Goal: Browse casually

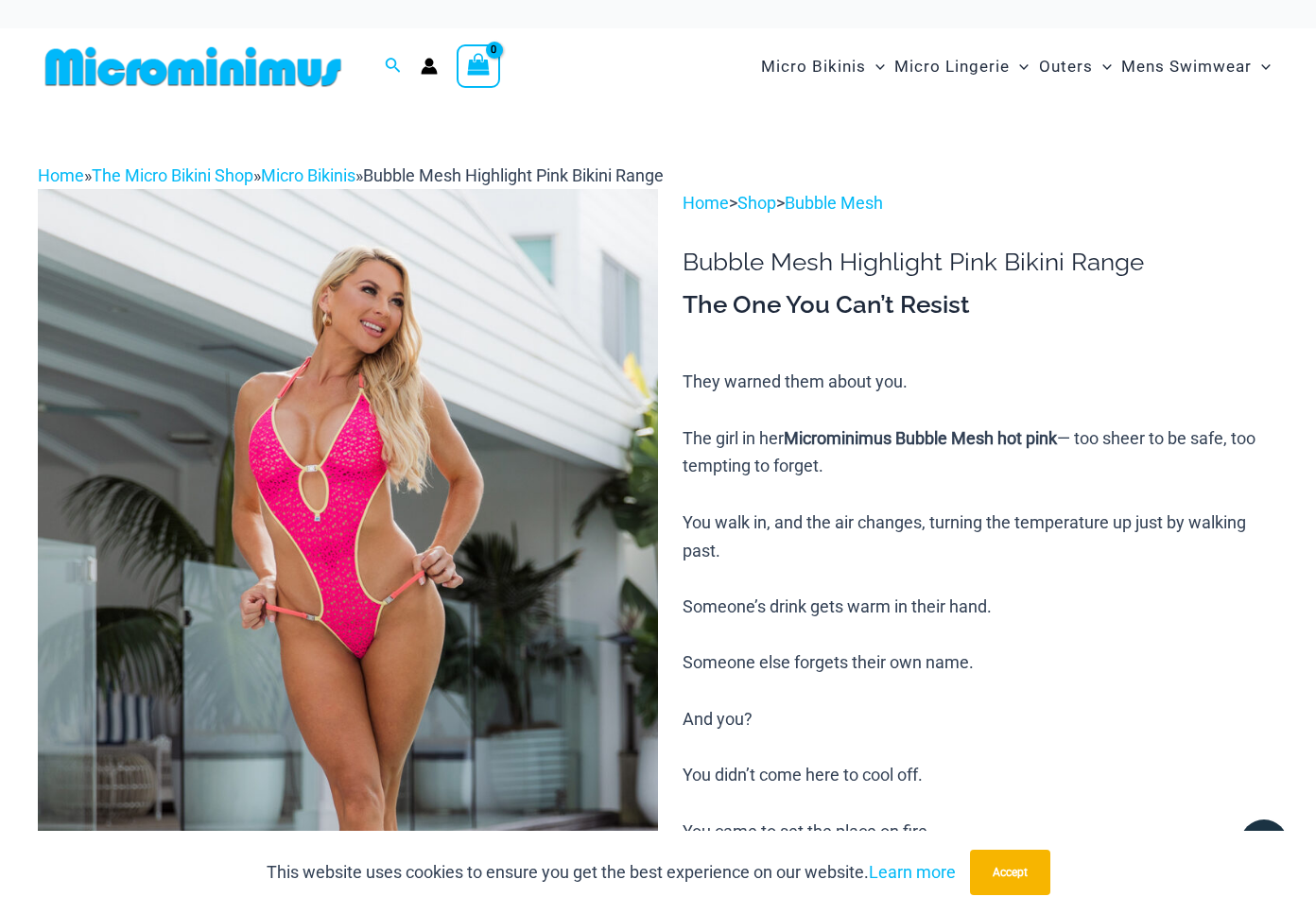
drag, startPoint x: 434, startPoint y: 336, endPoint x: 411, endPoint y: 287, distance: 54.1
click at [411, 287] on img at bounding box center [347, 653] width 620 height 929
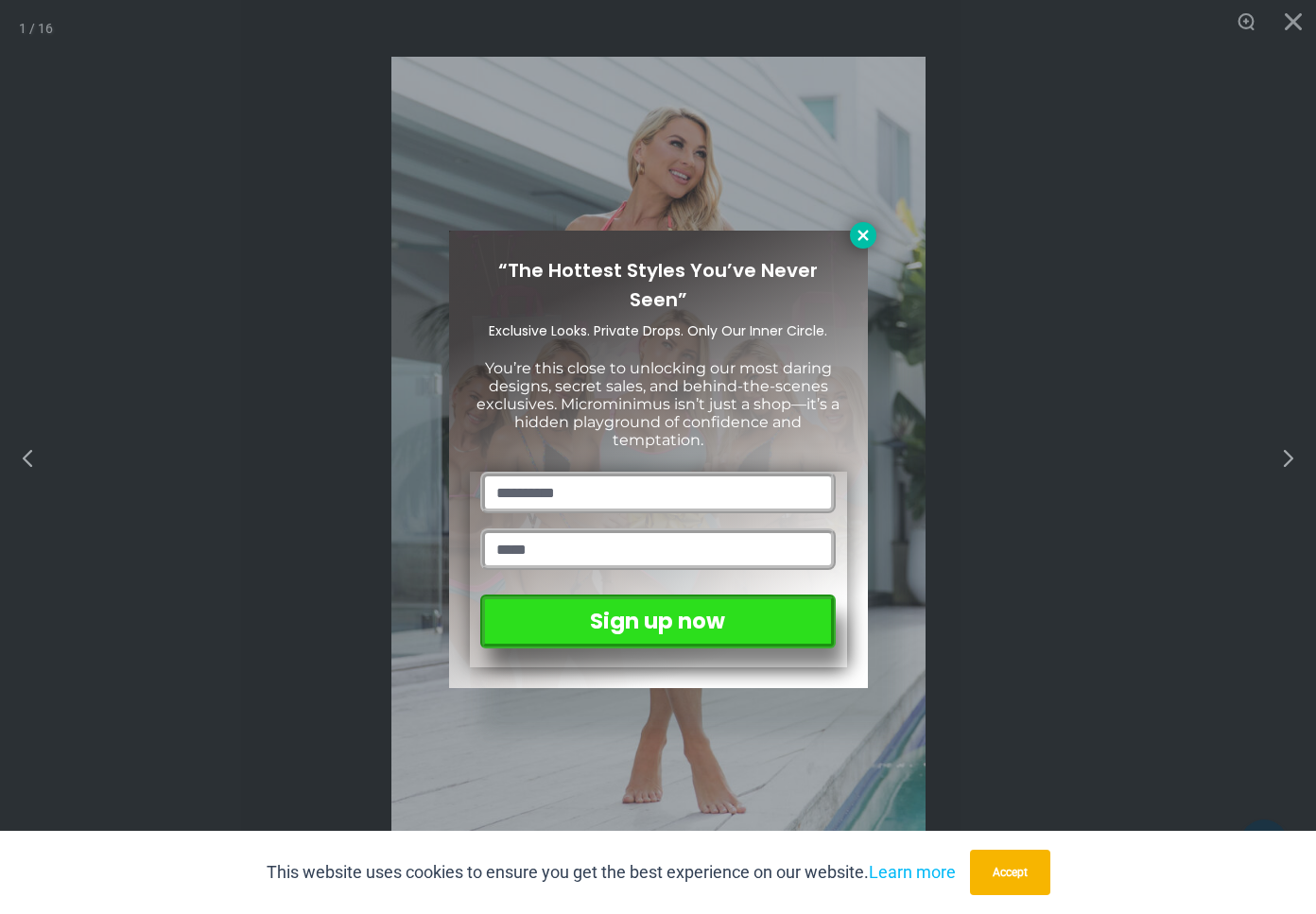
click at [860, 236] on icon at bounding box center [863, 235] width 17 height 17
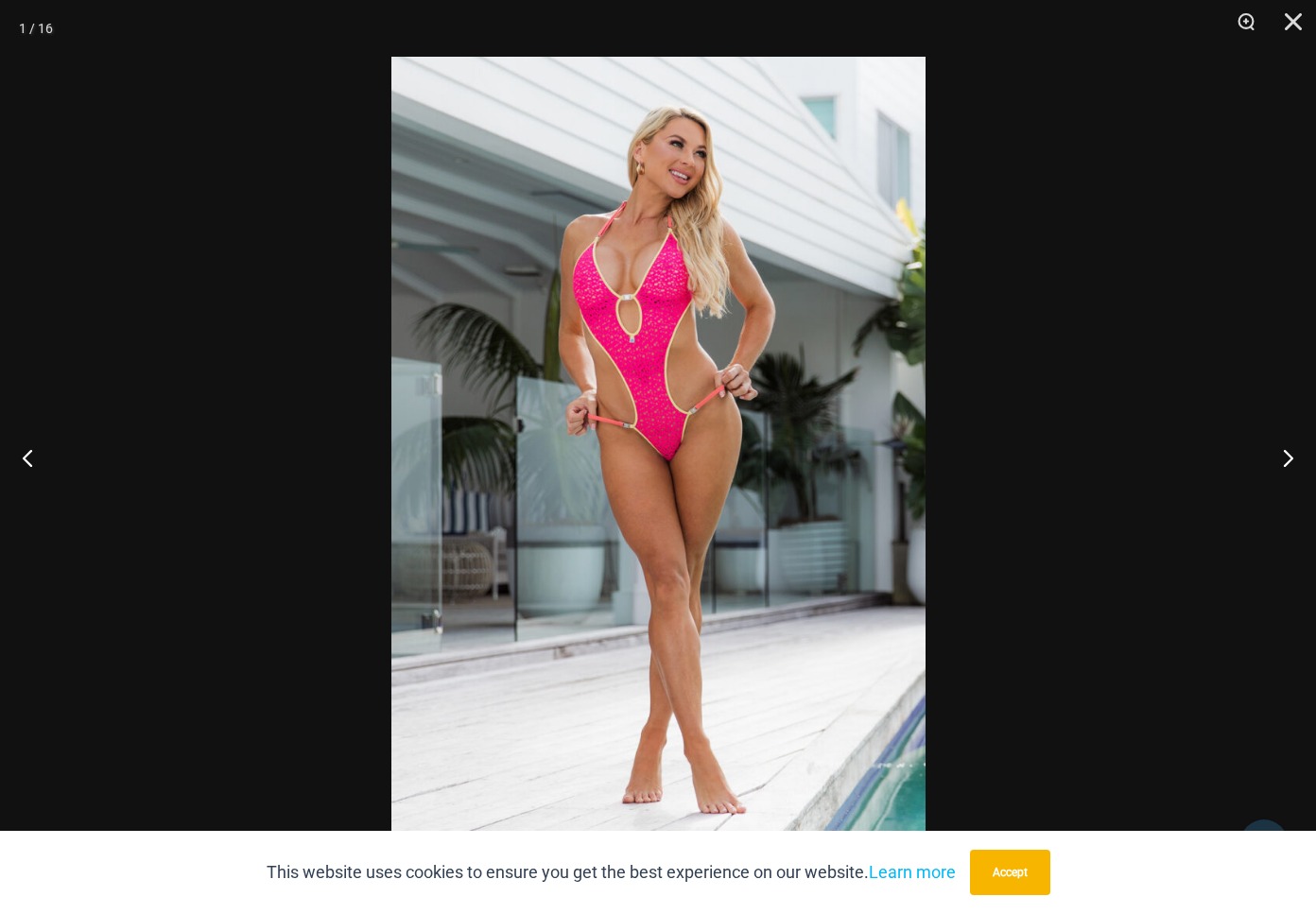
click at [1031, 878] on button "Accept" at bounding box center [1009, 871] width 80 height 45
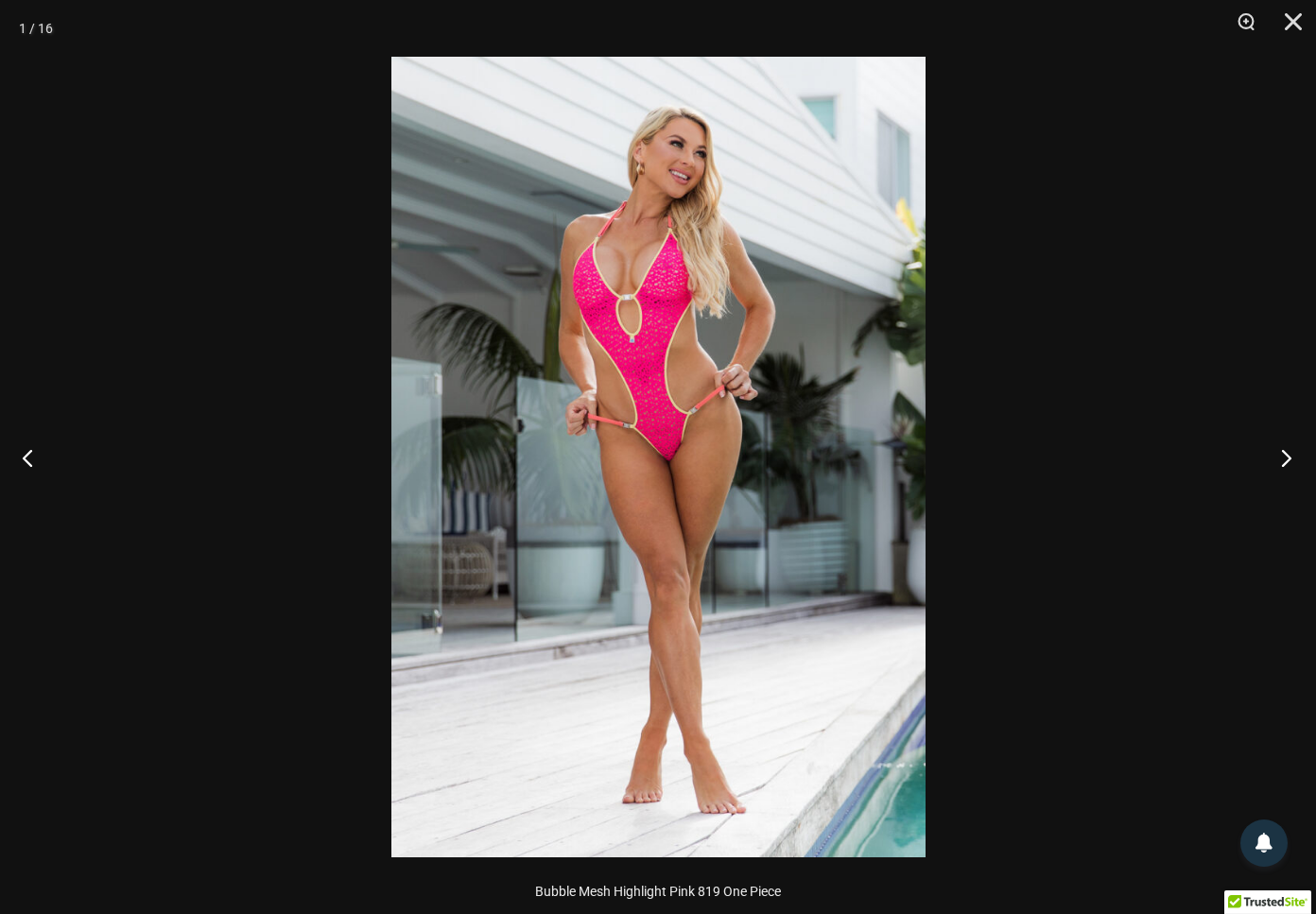
click at [1285, 458] on button "Next" at bounding box center [1280, 457] width 71 height 95
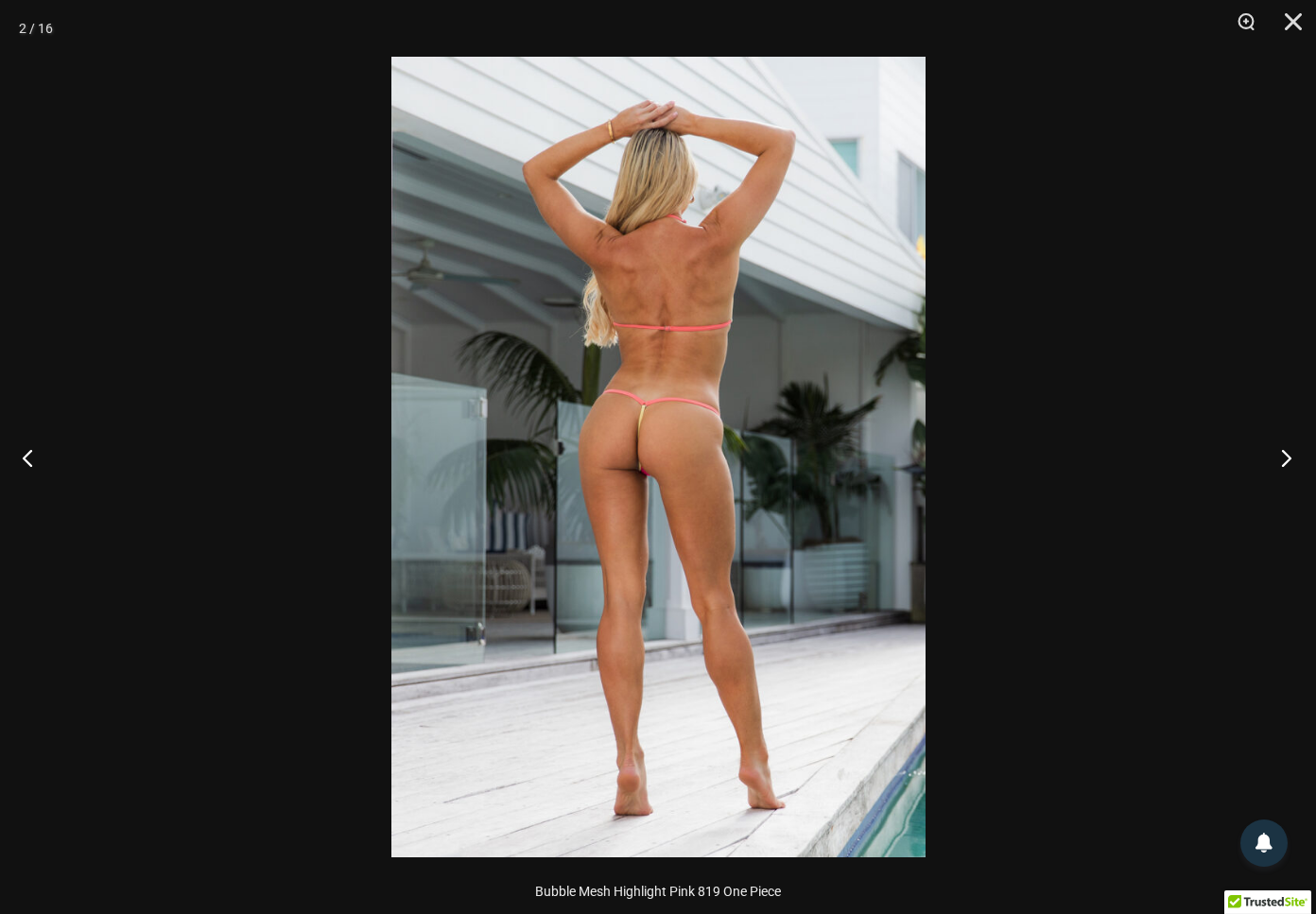
click at [1286, 457] on button "Next" at bounding box center [1280, 457] width 71 height 95
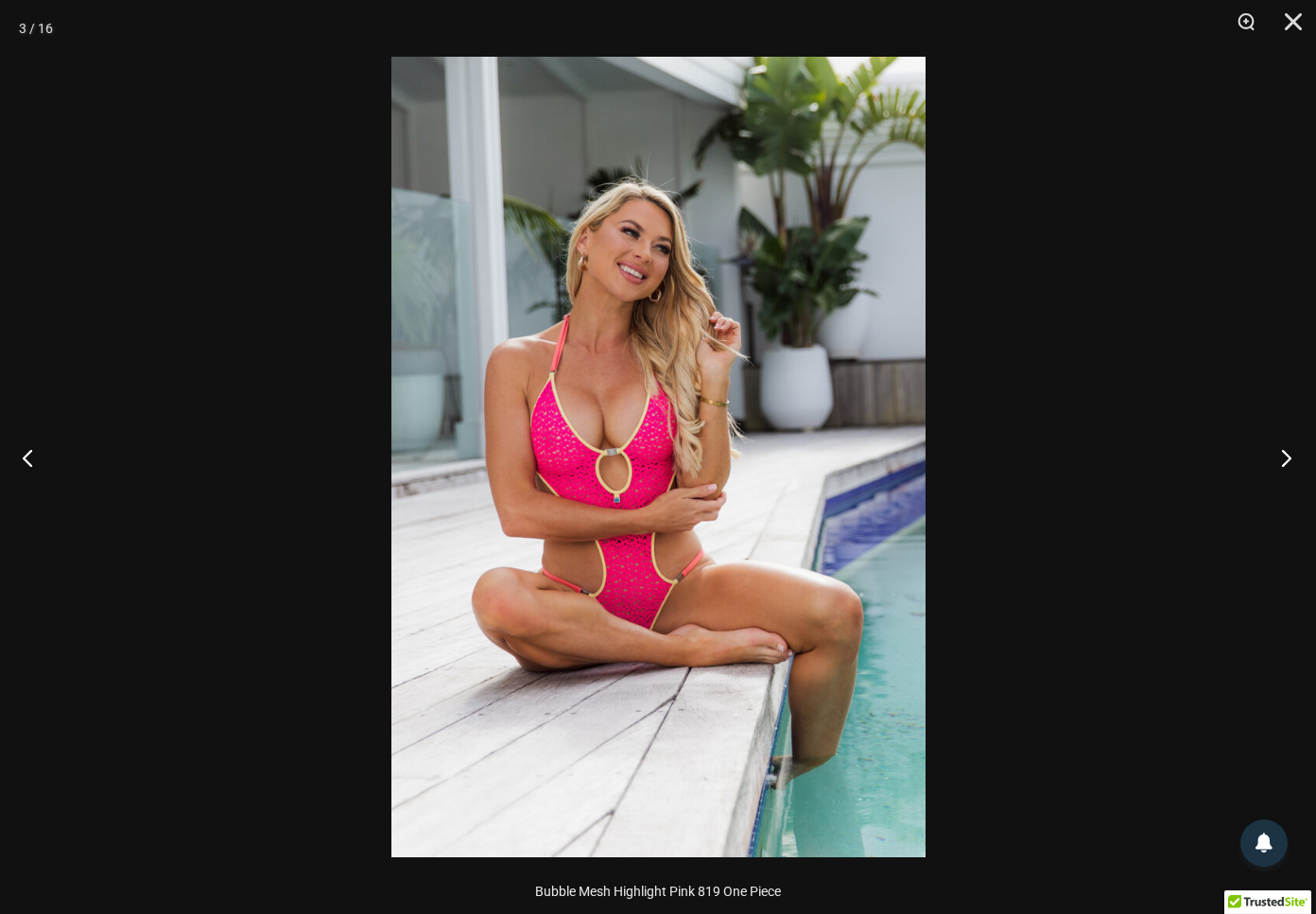
click at [1286, 457] on button "Next" at bounding box center [1280, 457] width 71 height 95
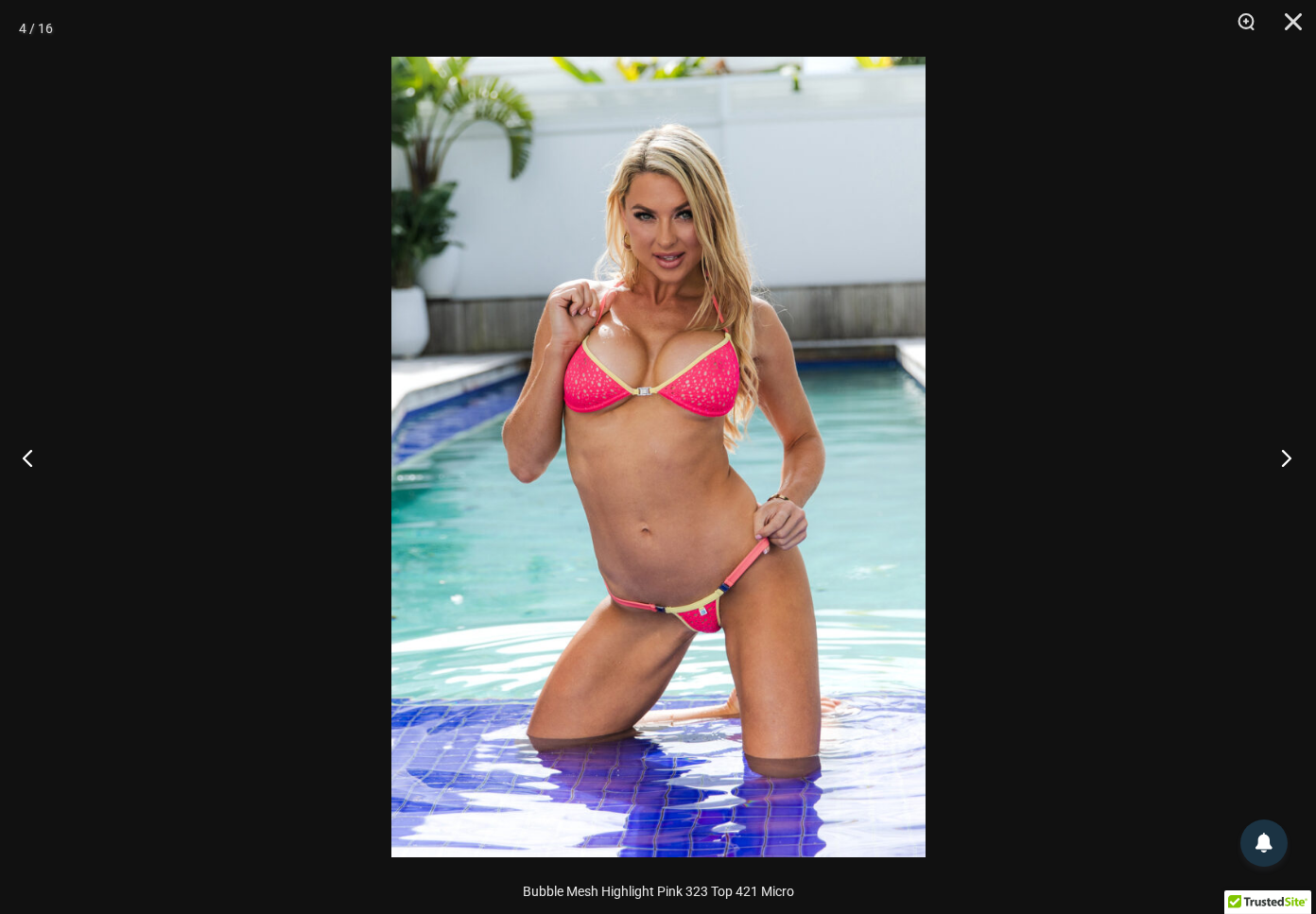
click at [1286, 457] on button "Next" at bounding box center [1280, 457] width 71 height 95
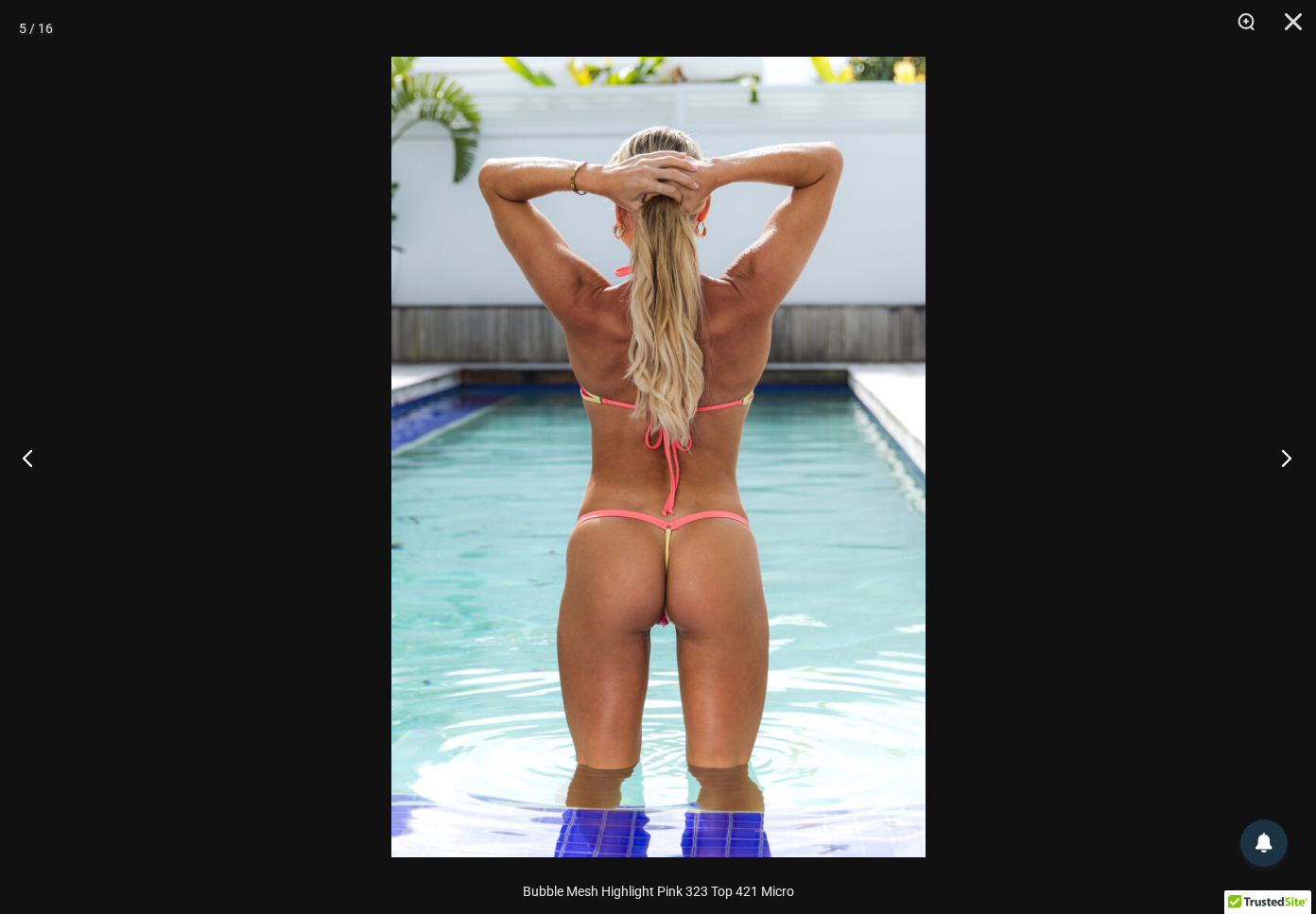
click at [1286, 457] on button "Next" at bounding box center [1280, 457] width 71 height 95
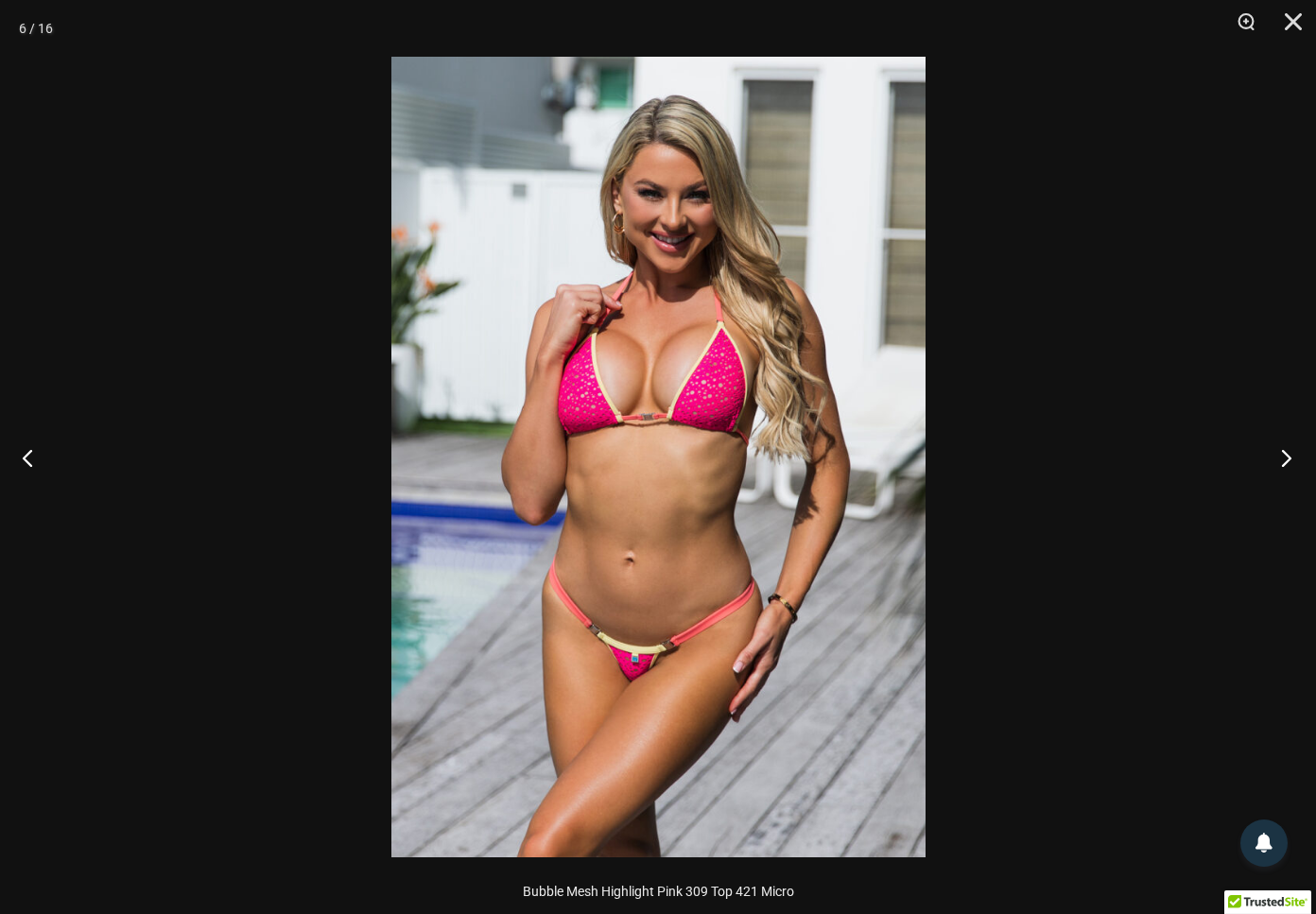
click at [1286, 457] on button "Next" at bounding box center [1280, 457] width 71 height 95
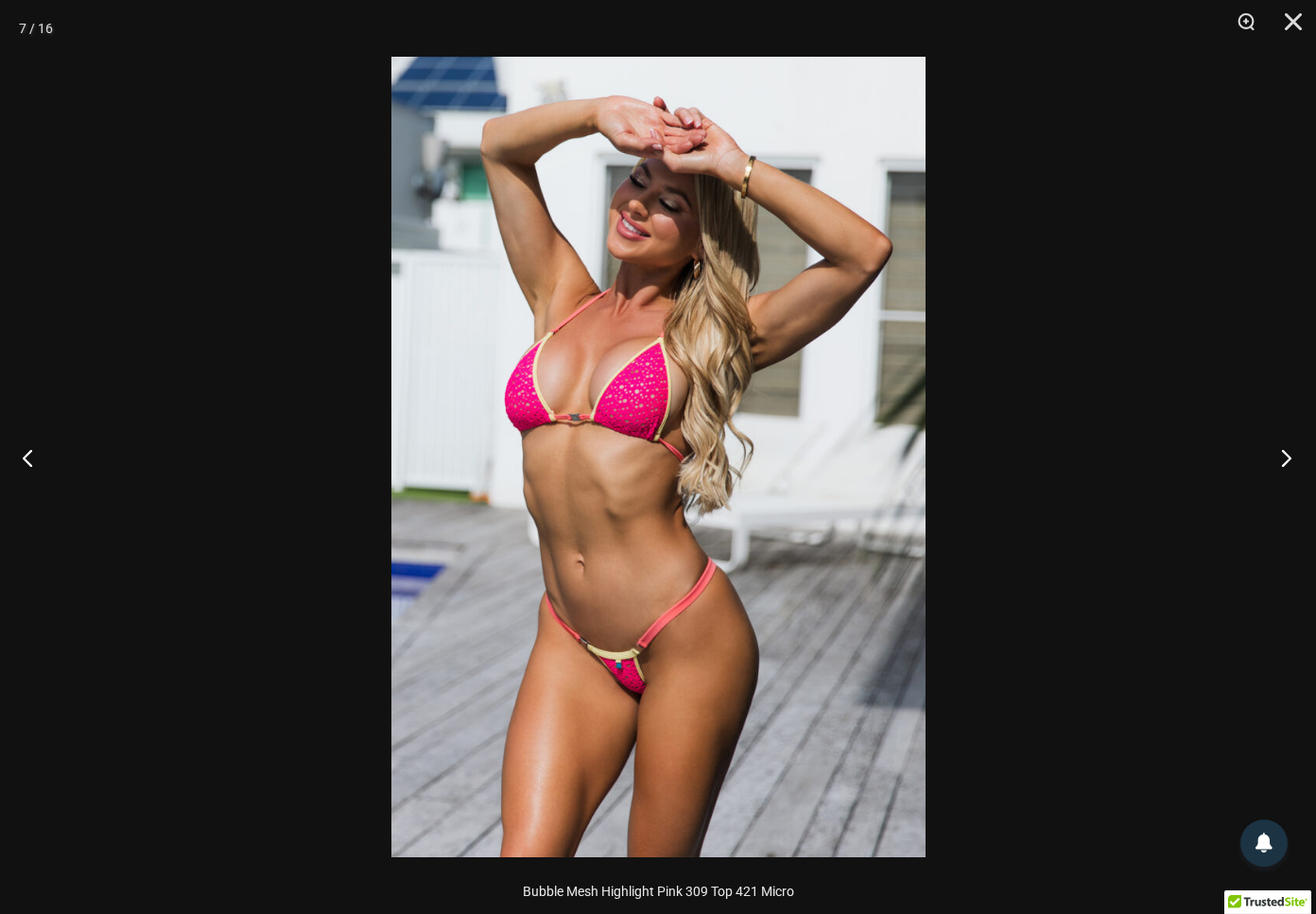
click at [1286, 458] on button "Next" at bounding box center [1280, 457] width 71 height 95
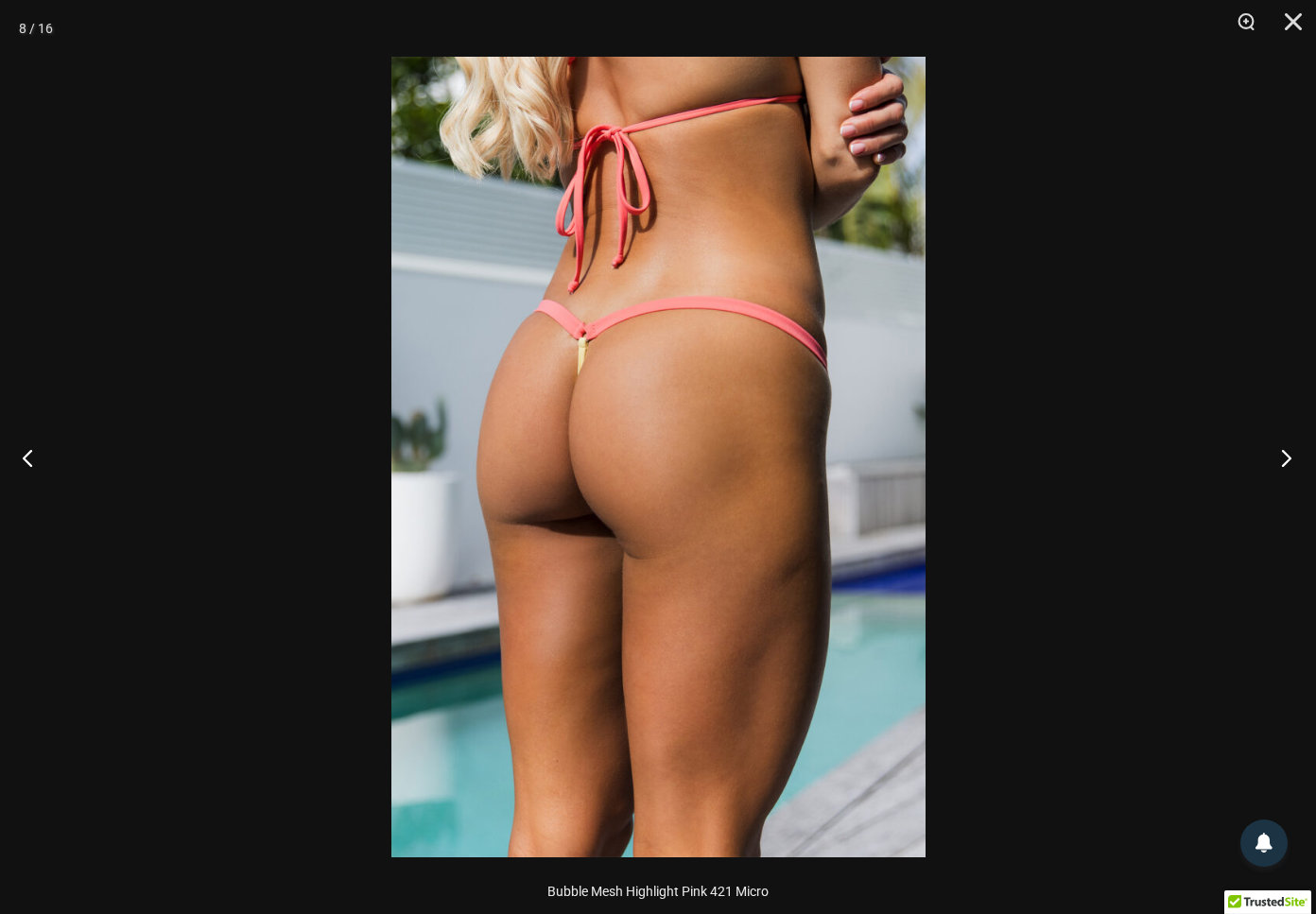
click at [1286, 457] on button "Next" at bounding box center [1280, 457] width 71 height 95
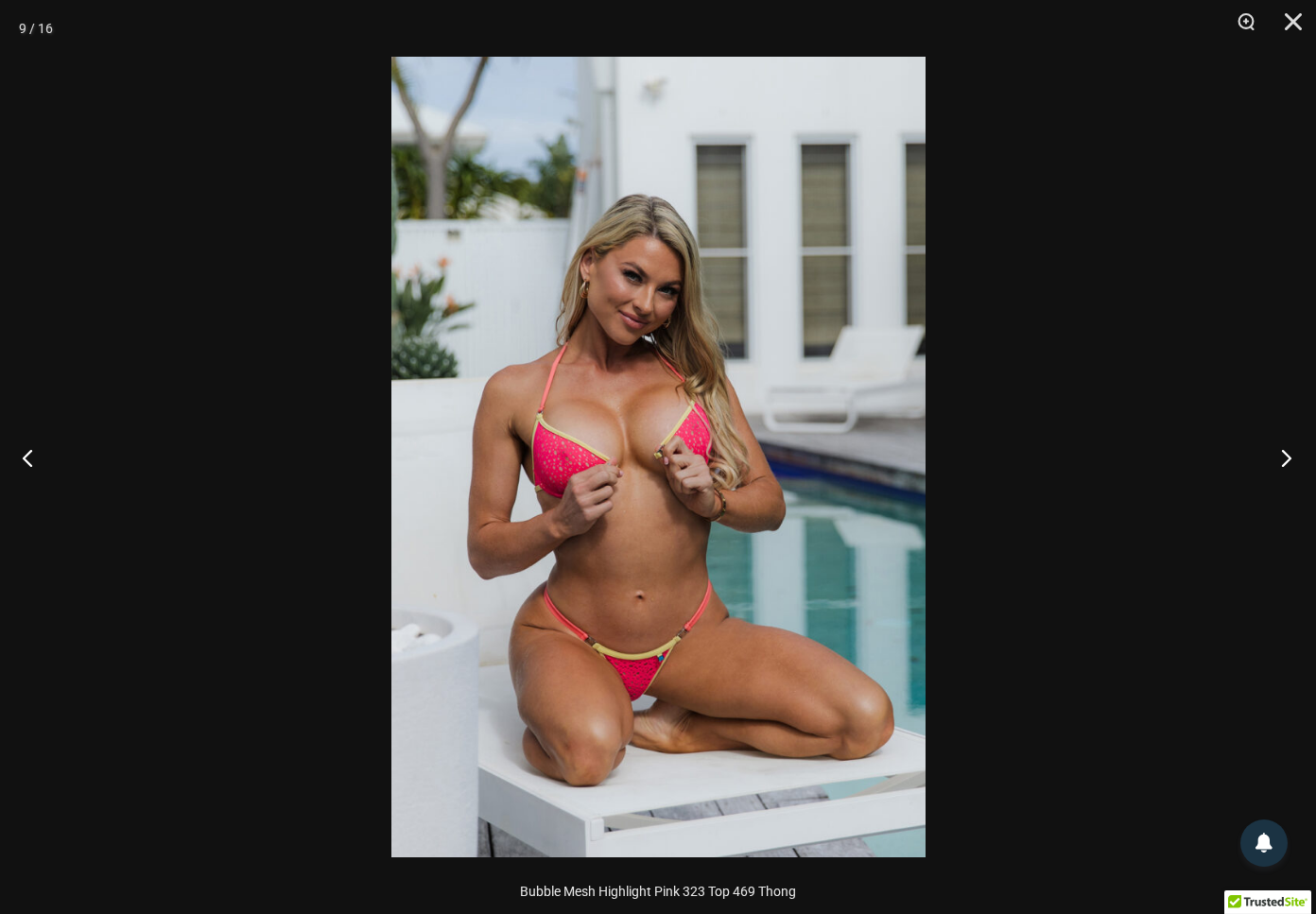
click at [1286, 457] on button "Next" at bounding box center [1280, 457] width 71 height 95
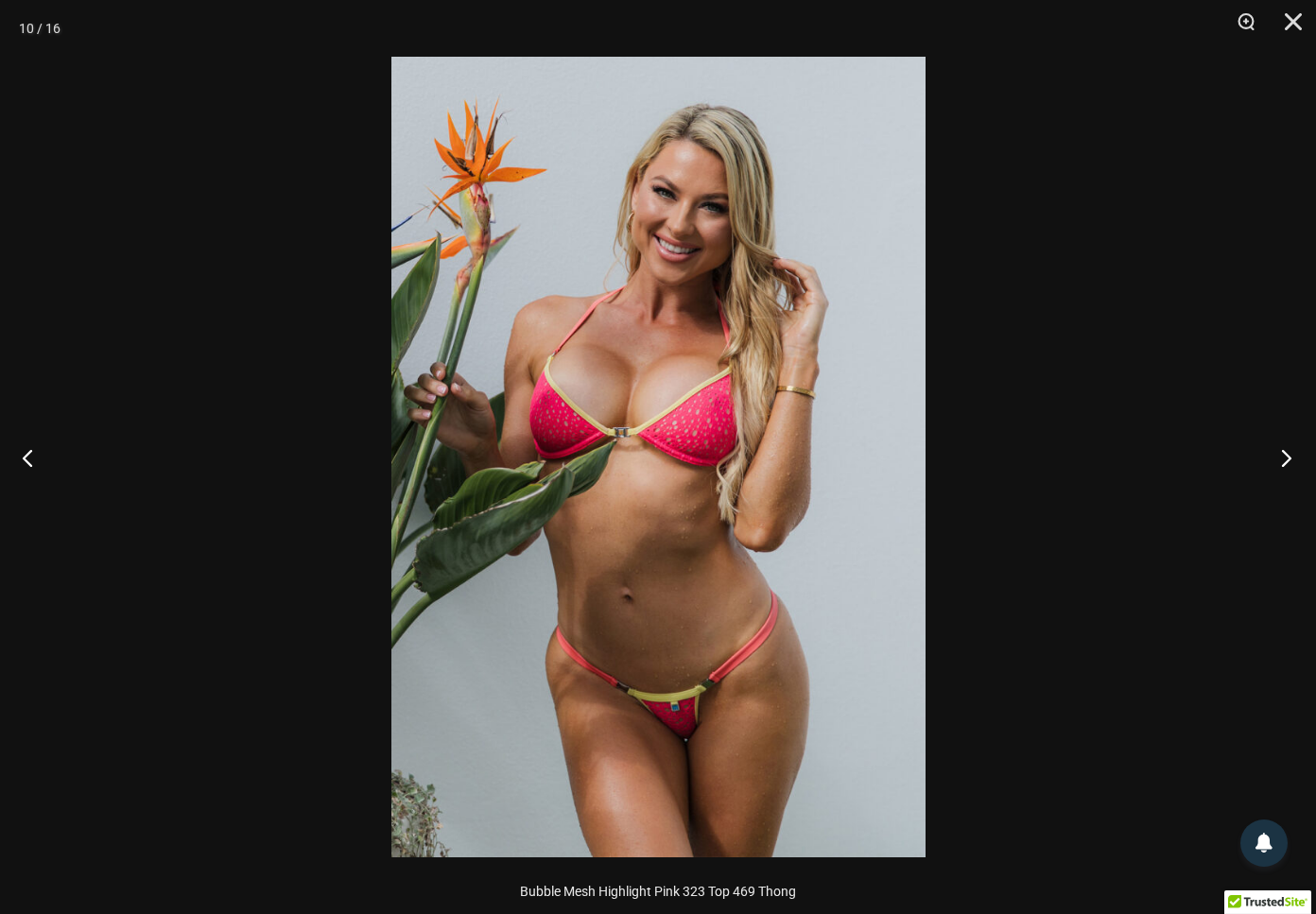
click at [1286, 457] on button "Next" at bounding box center [1280, 457] width 71 height 95
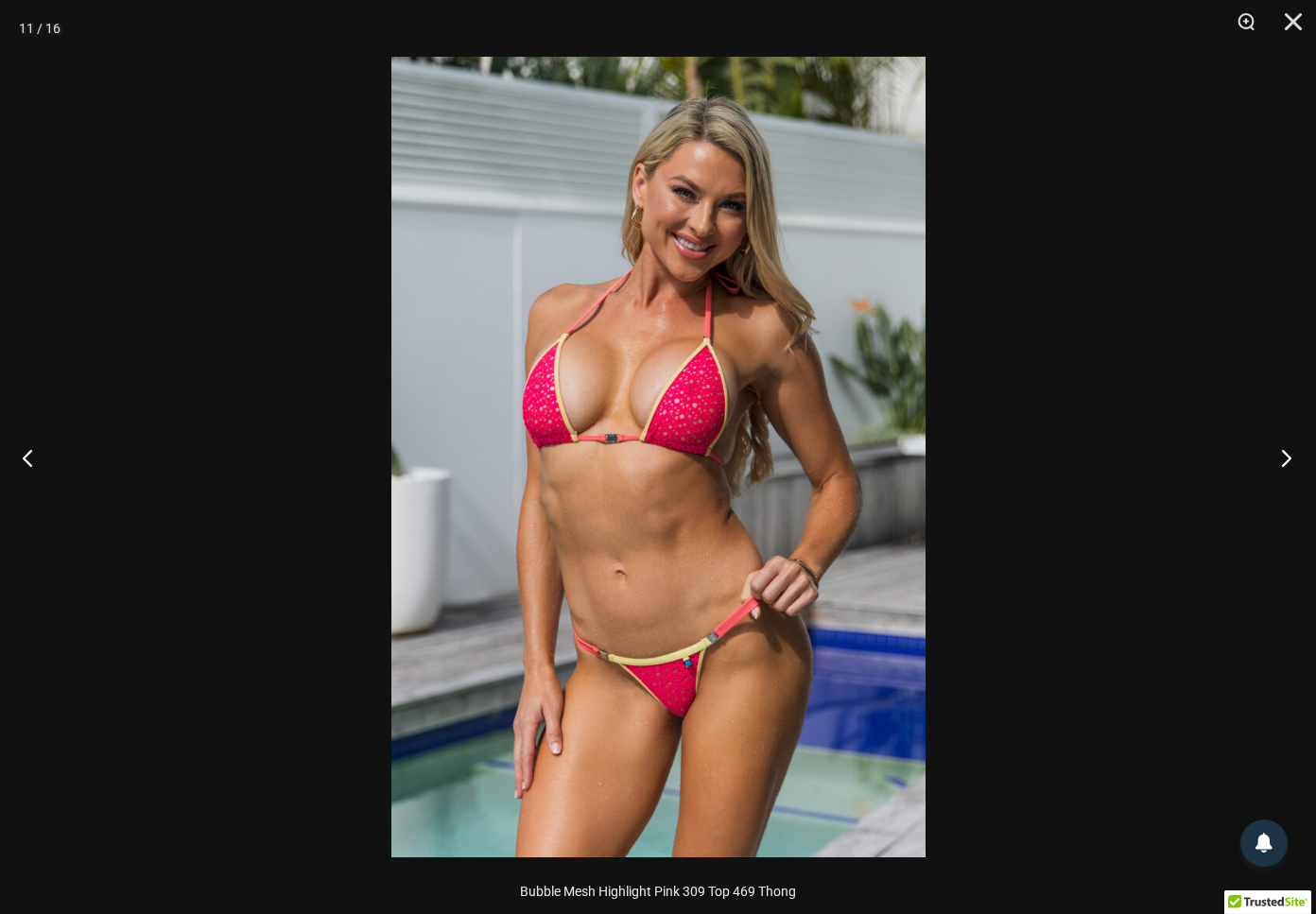
click at [1286, 457] on button "Next" at bounding box center [1280, 457] width 71 height 95
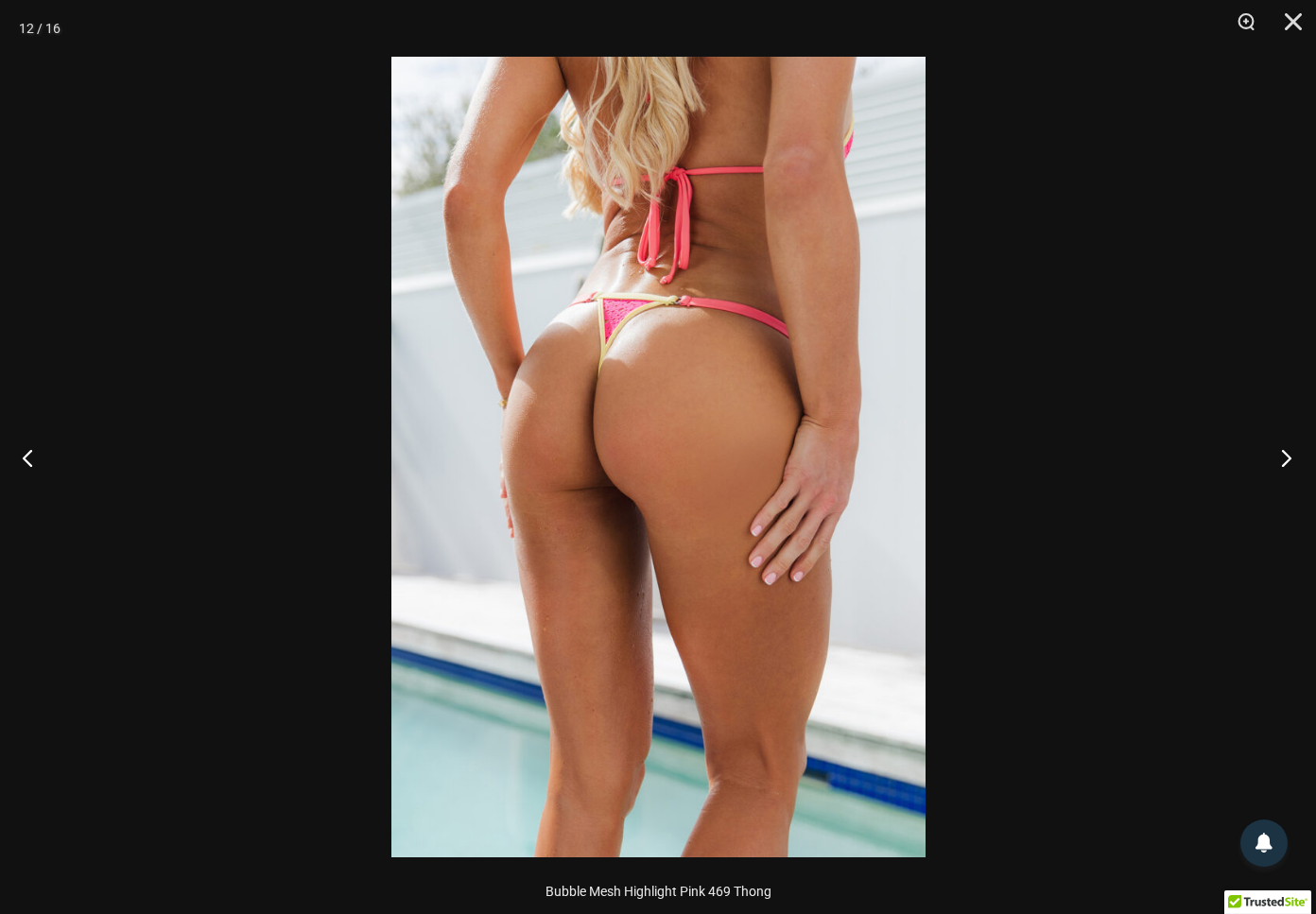
click at [1286, 457] on button "Next" at bounding box center [1280, 457] width 71 height 95
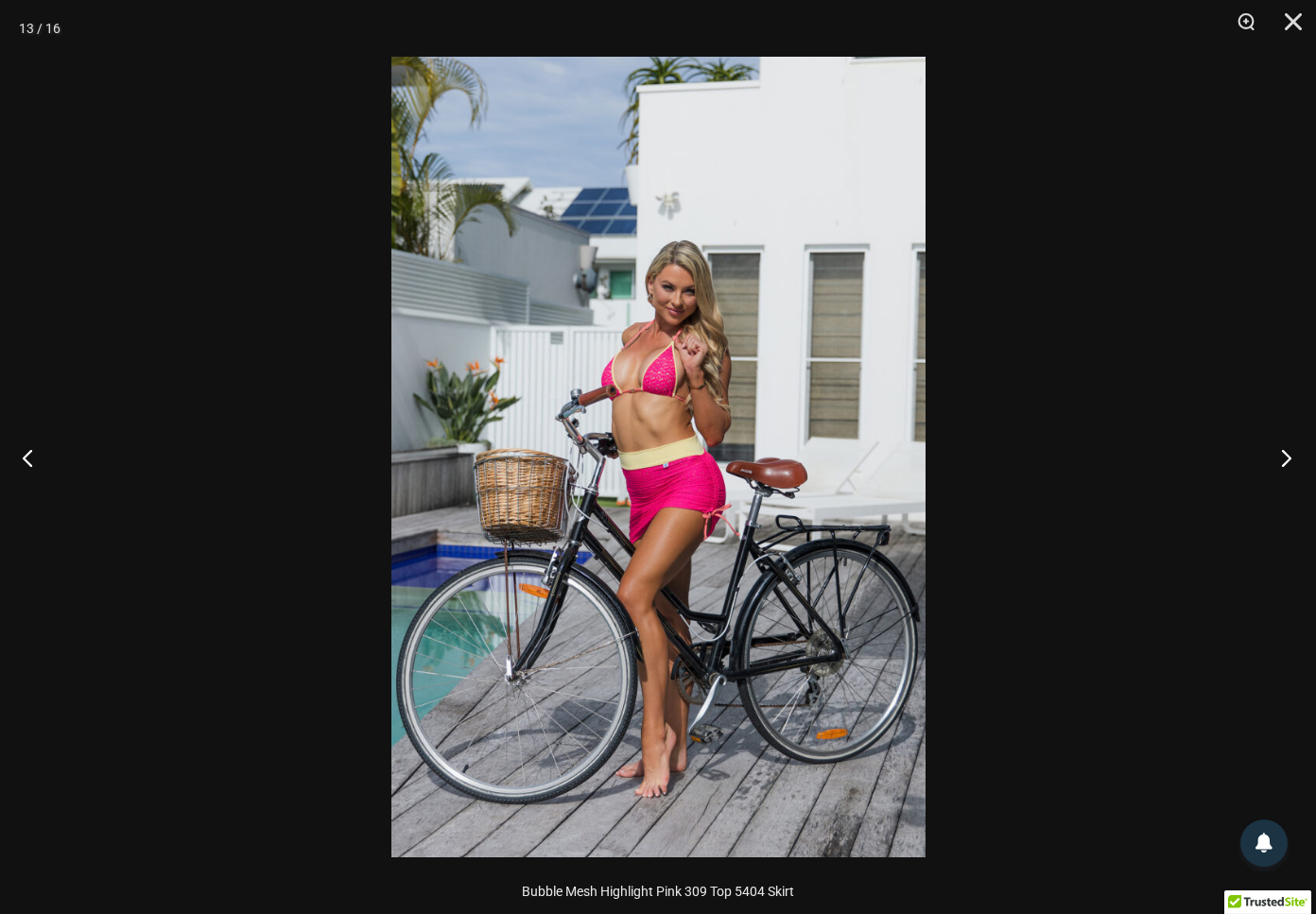
click at [1286, 457] on button "Next" at bounding box center [1280, 457] width 71 height 95
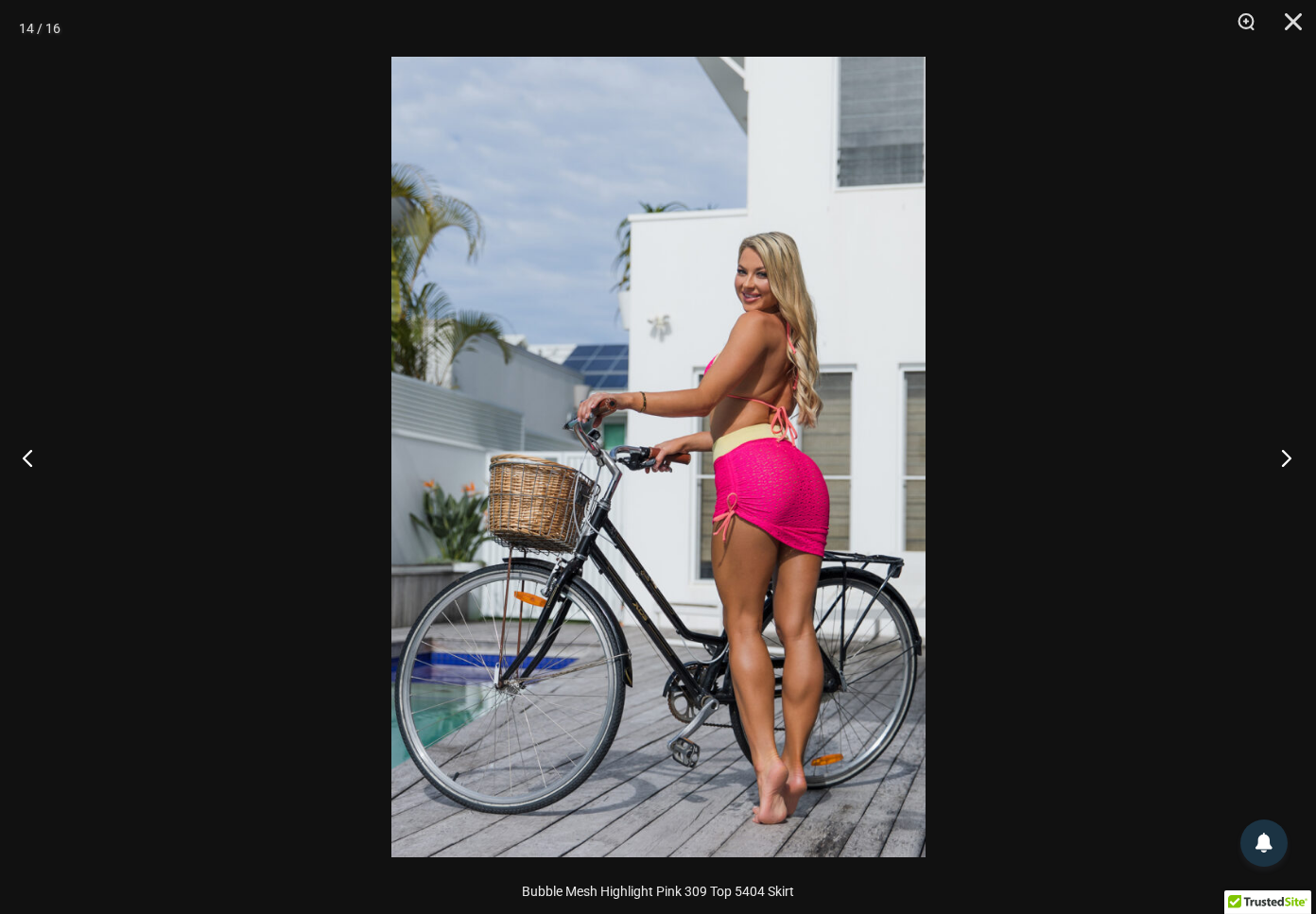
click at [1286, 457] on button "Next" at bounding box center [1280, 457] width 71 height 95
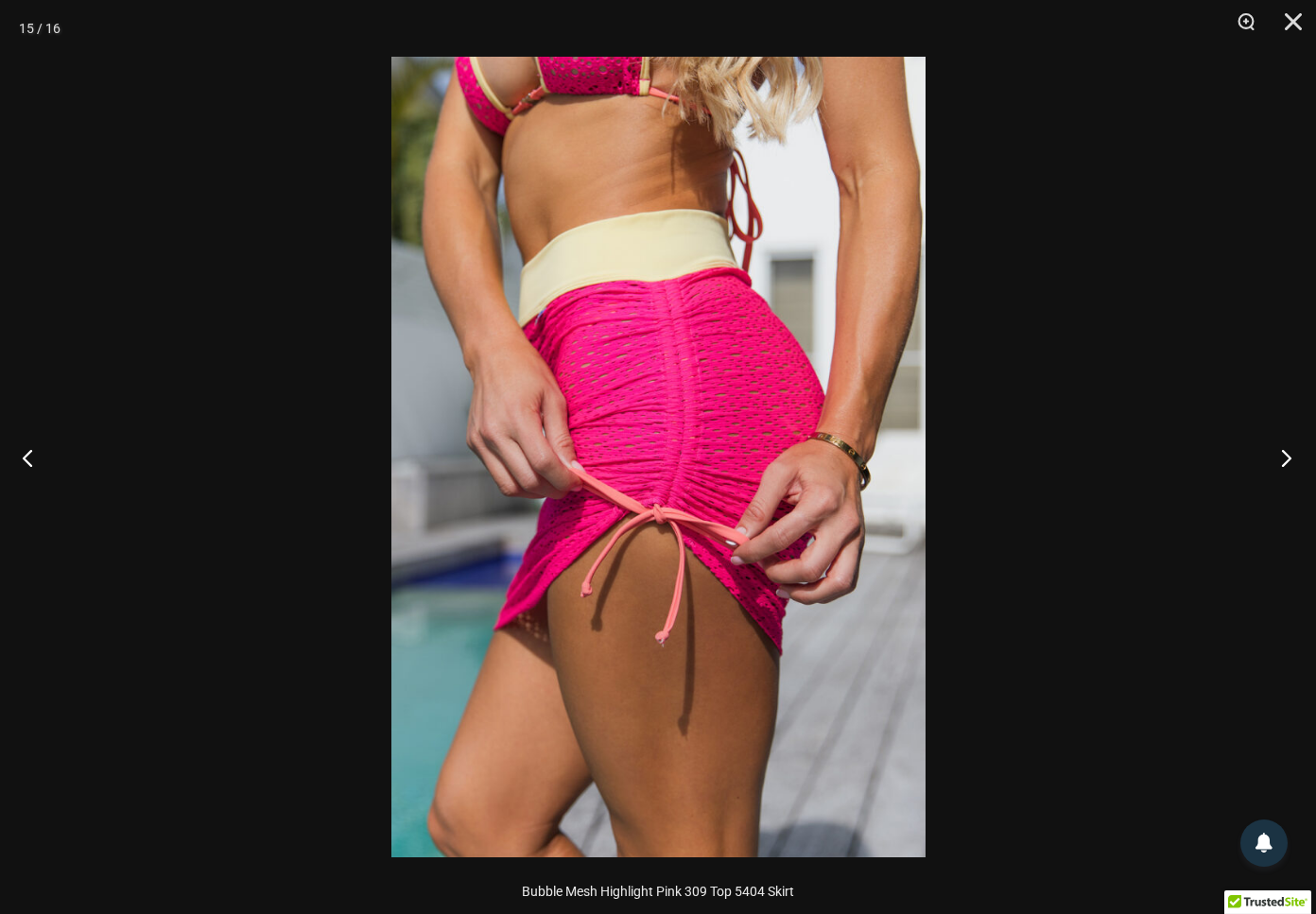
click at [1286, 457] on button "Next" at bounding box center [1280, 457] width 71 height 95
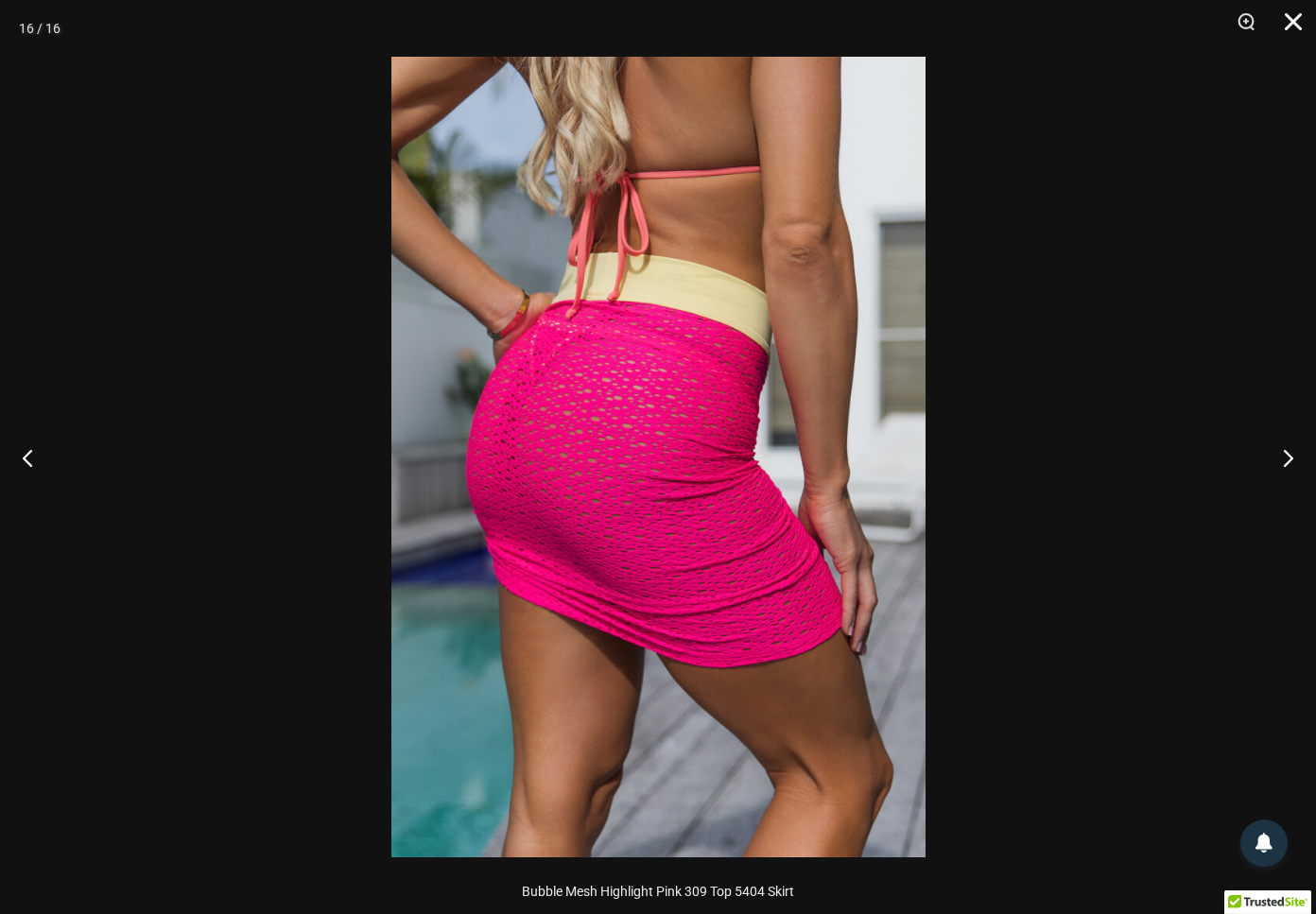
click at [1295, 18] on button "Close" at bounding box center [1286, 28] width 47 height 57
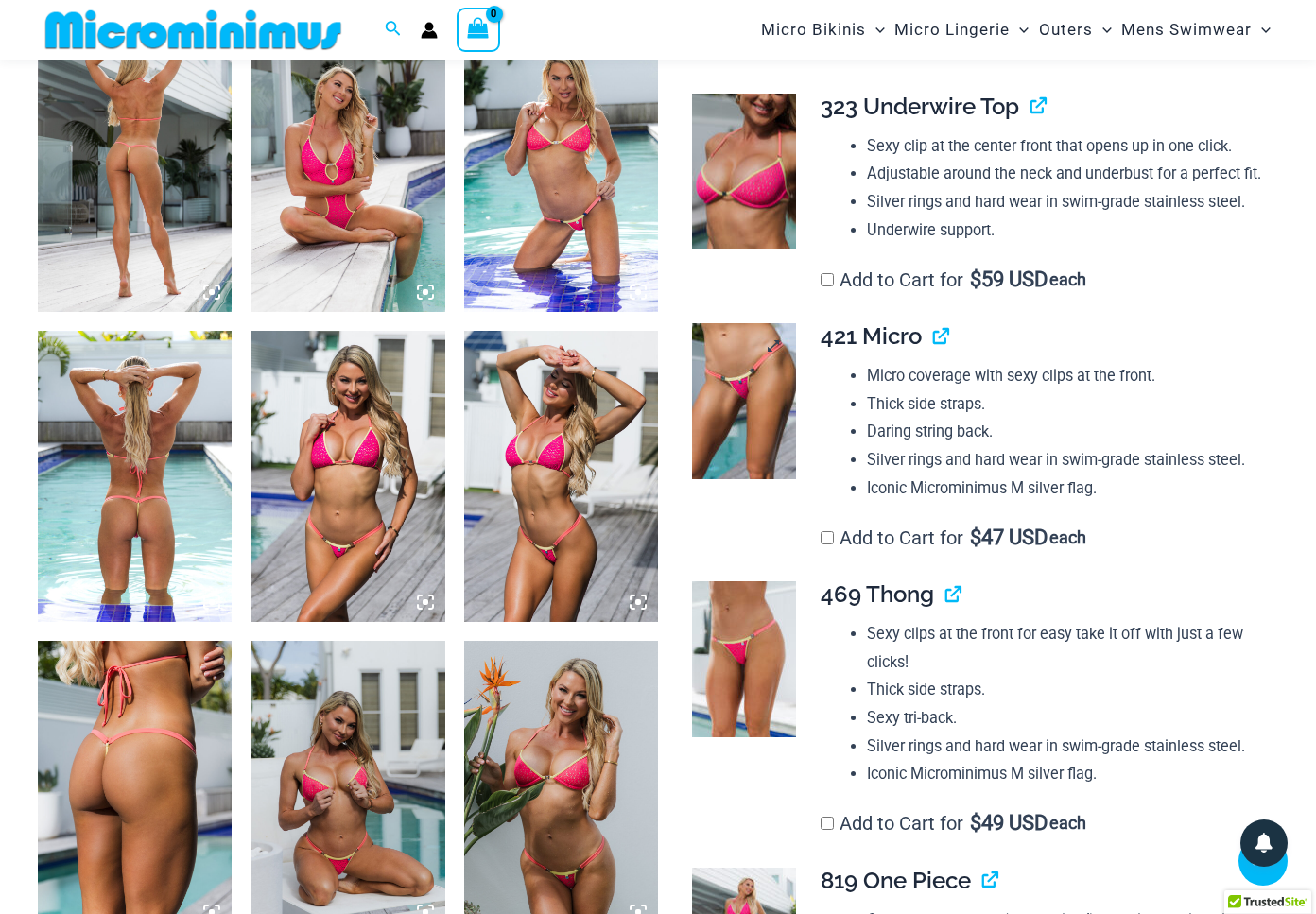
scroll to position [1098, 0]
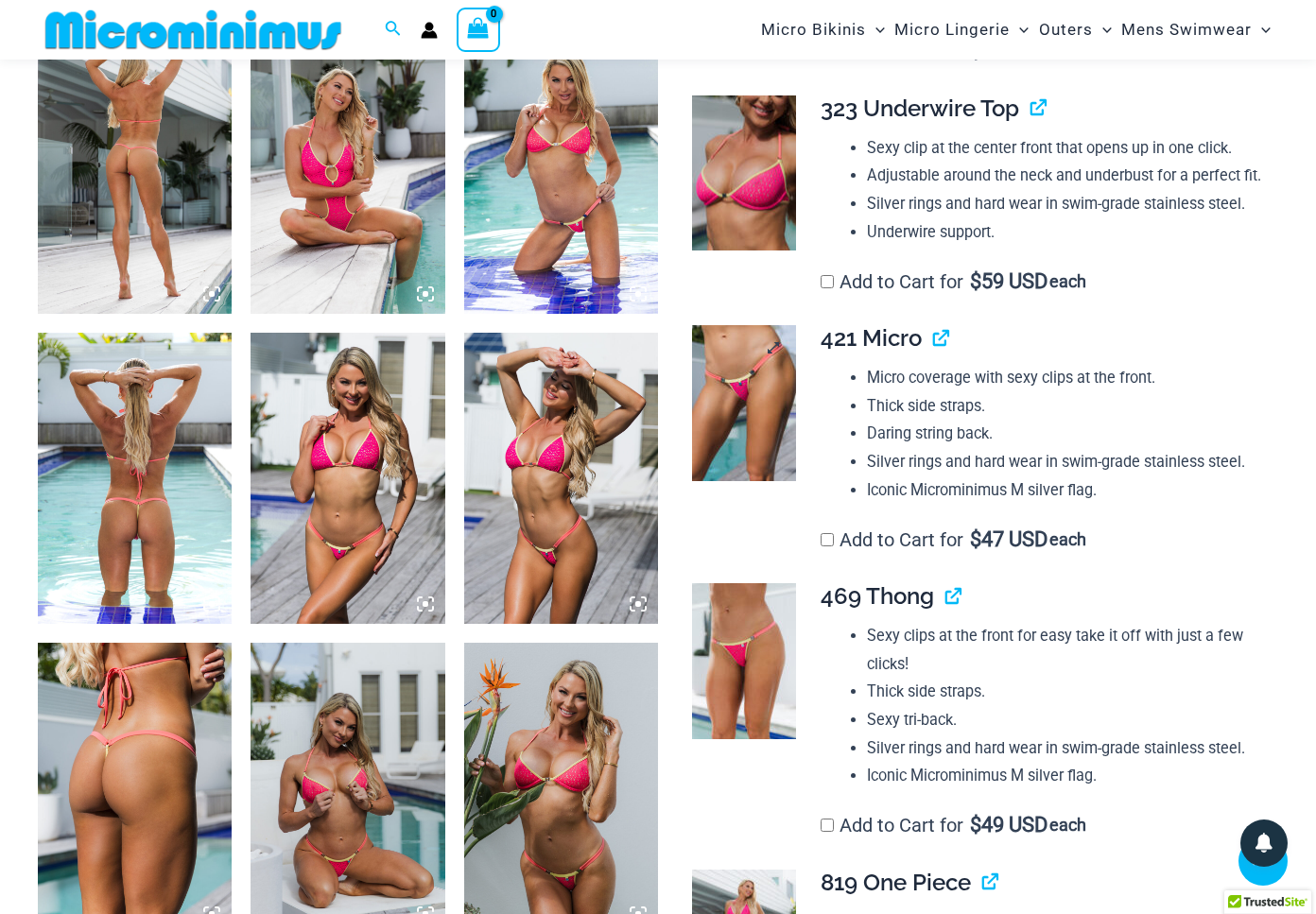
click at [747, 396] on img at bounding box center [743, 402] width 104 height 156
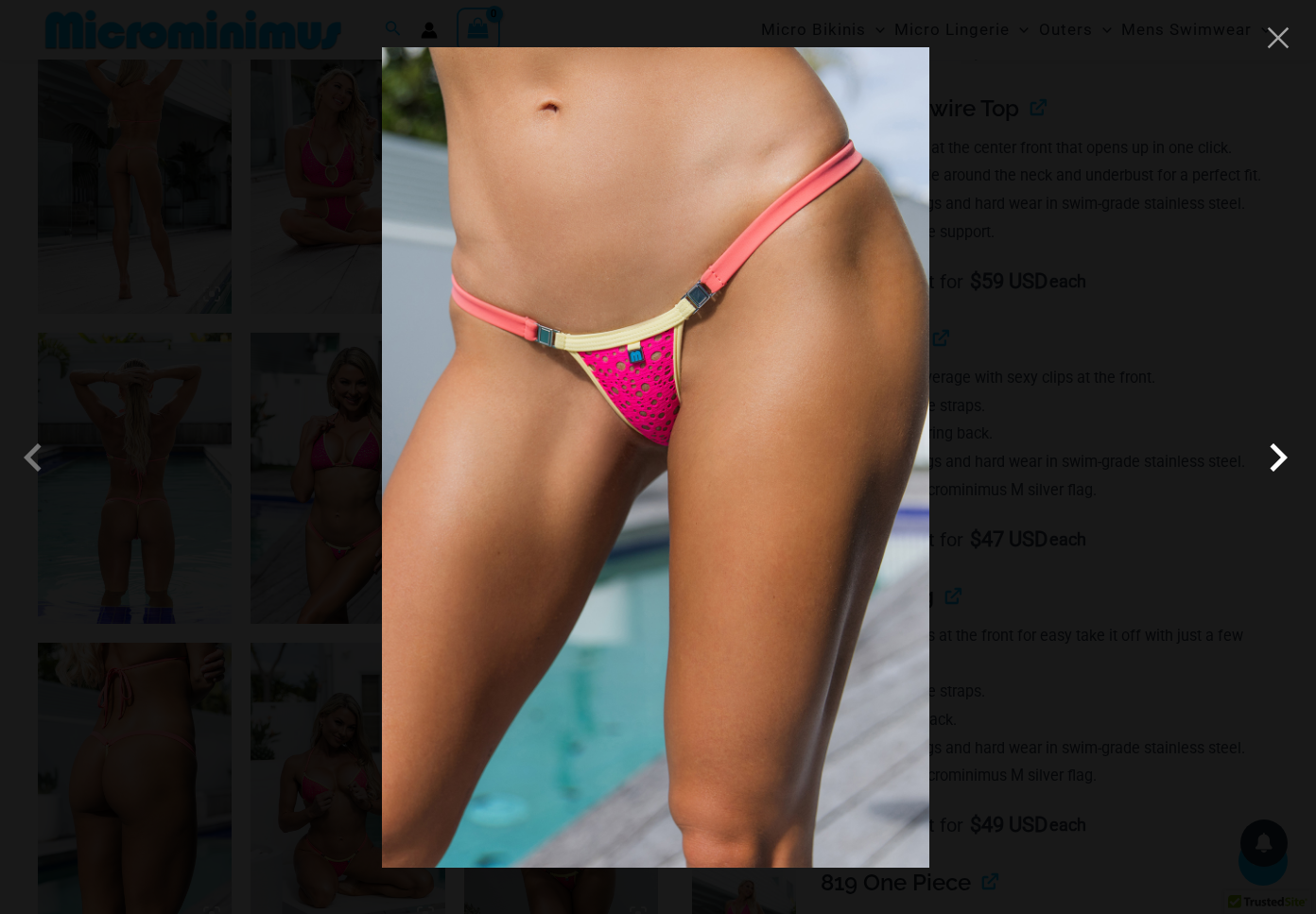
click at [1282, 461] on span at bounding box center [1278, 457] width 57 height 57
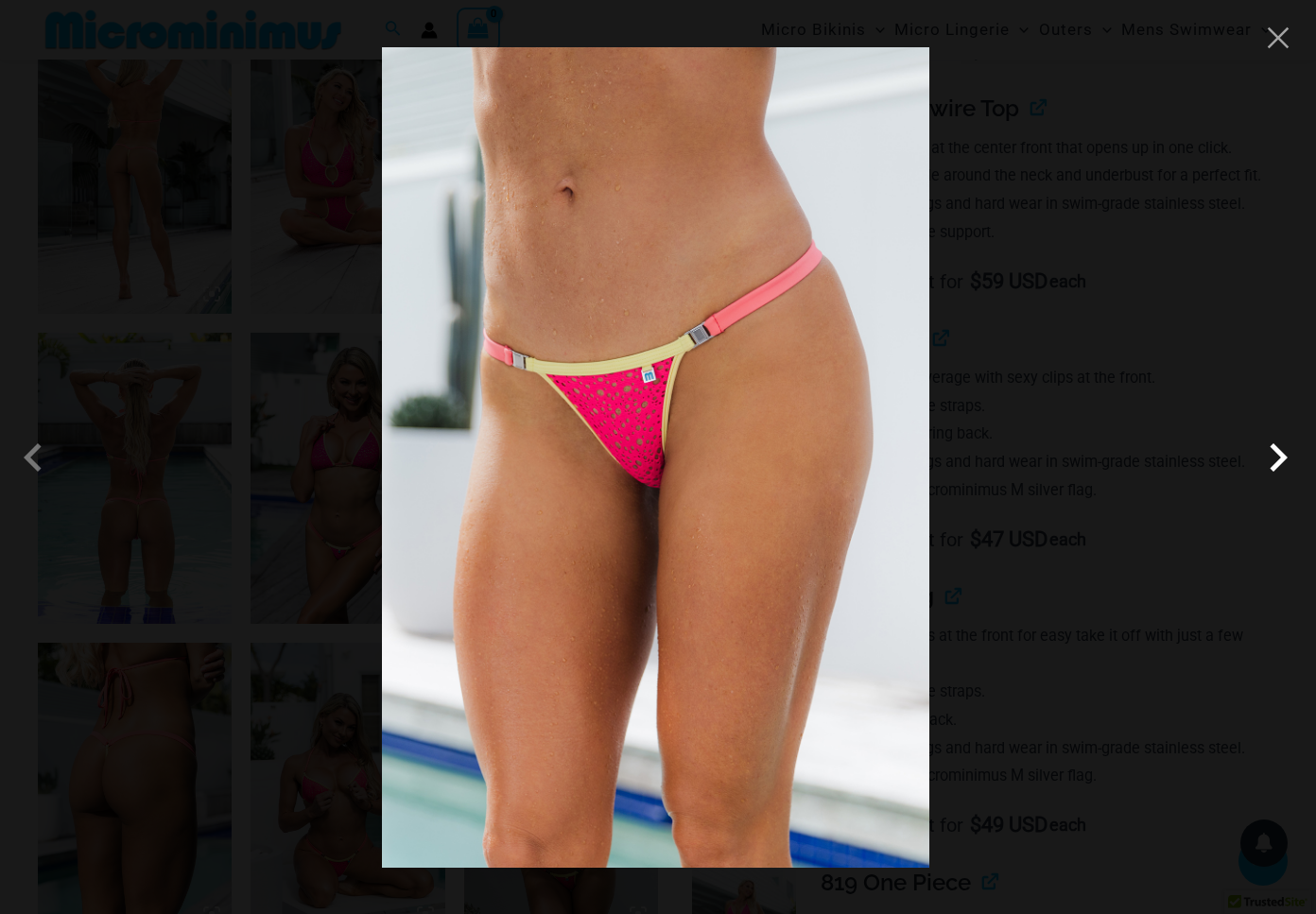
click at [1282, 461] on span at bounding box center [1278, 457] width 57 height 57
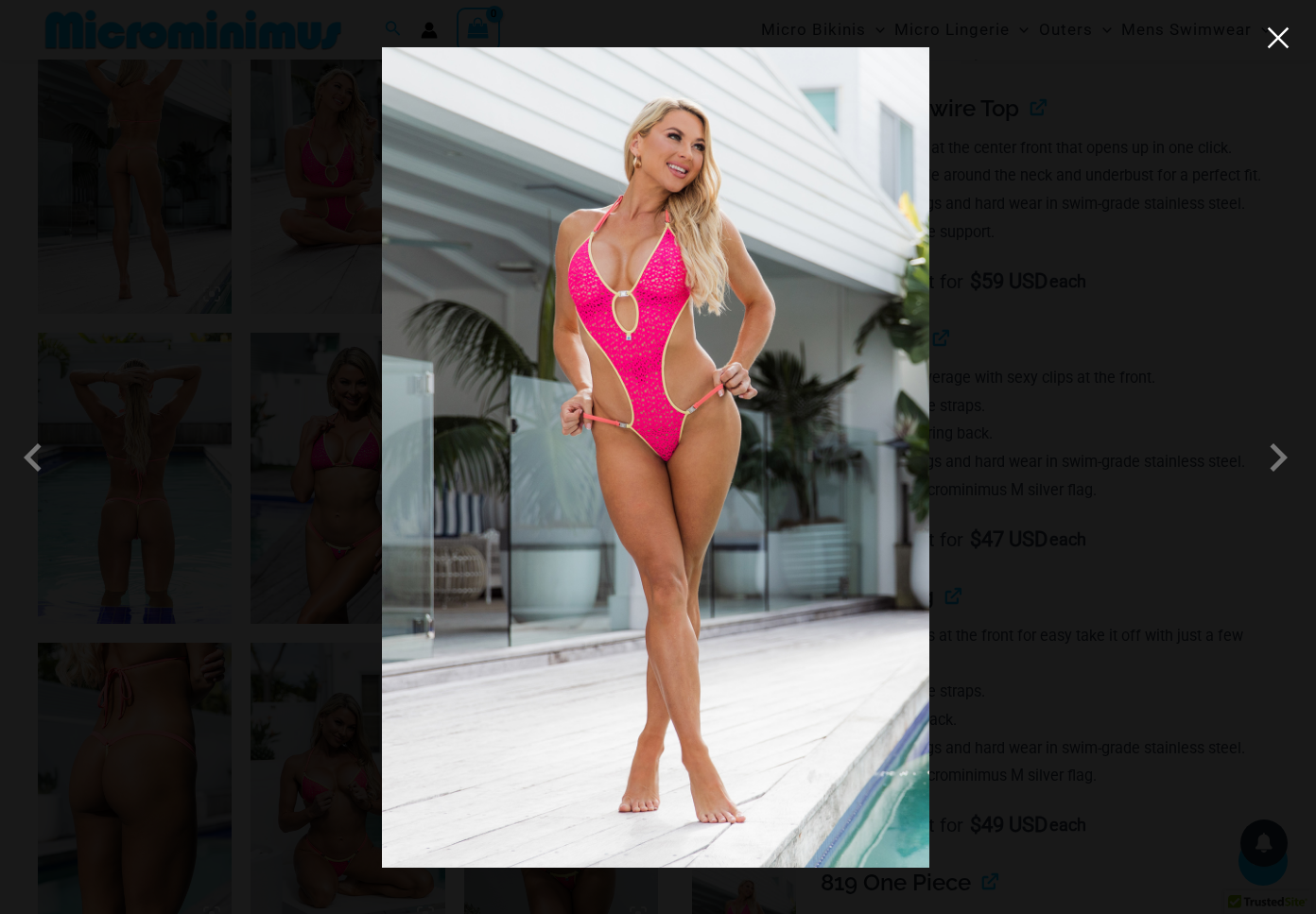
click at [1274, 39] on button "Close" at bounding box center [1277, 37] width 28 height 28
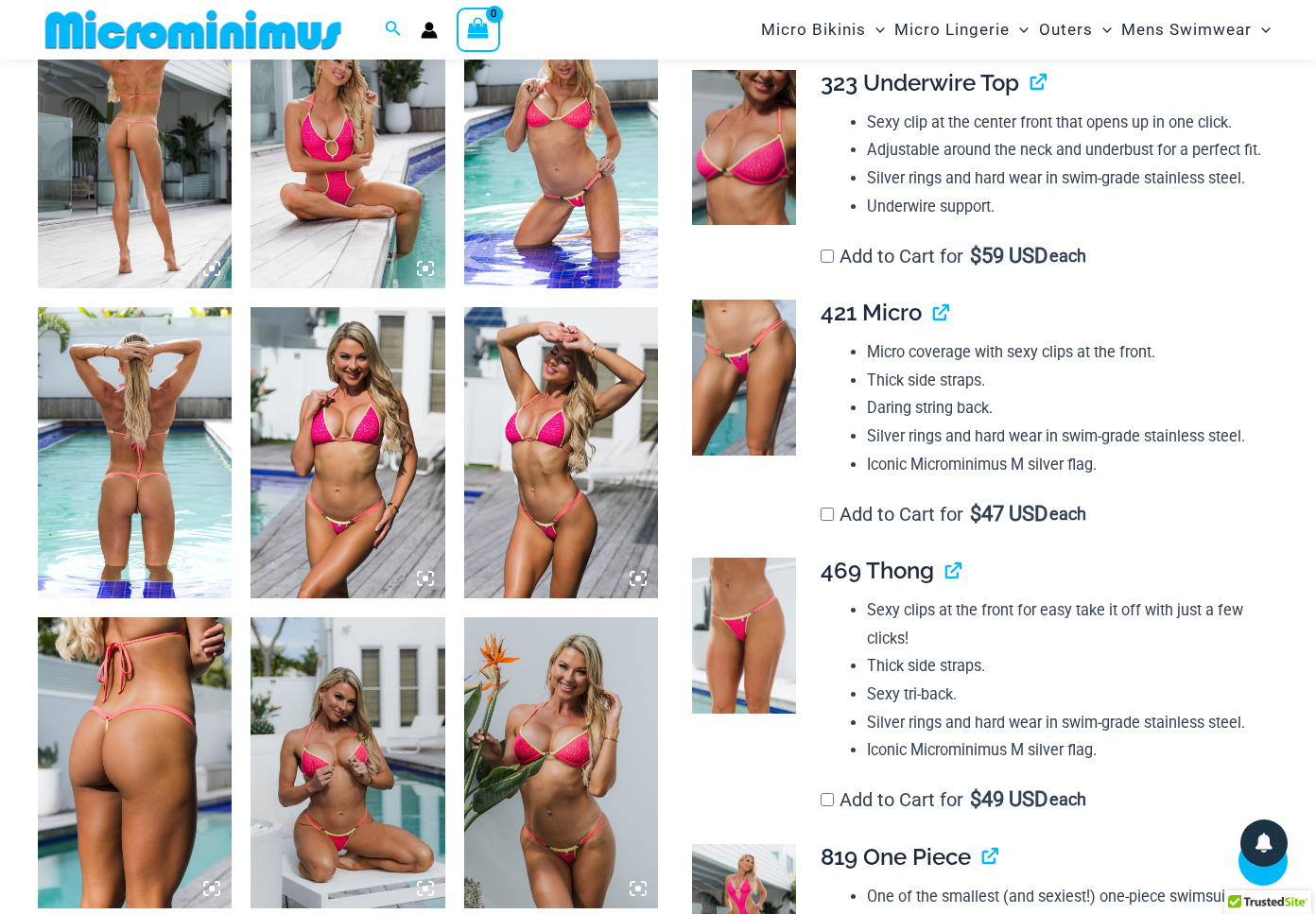
scroll to position [1115, 0]
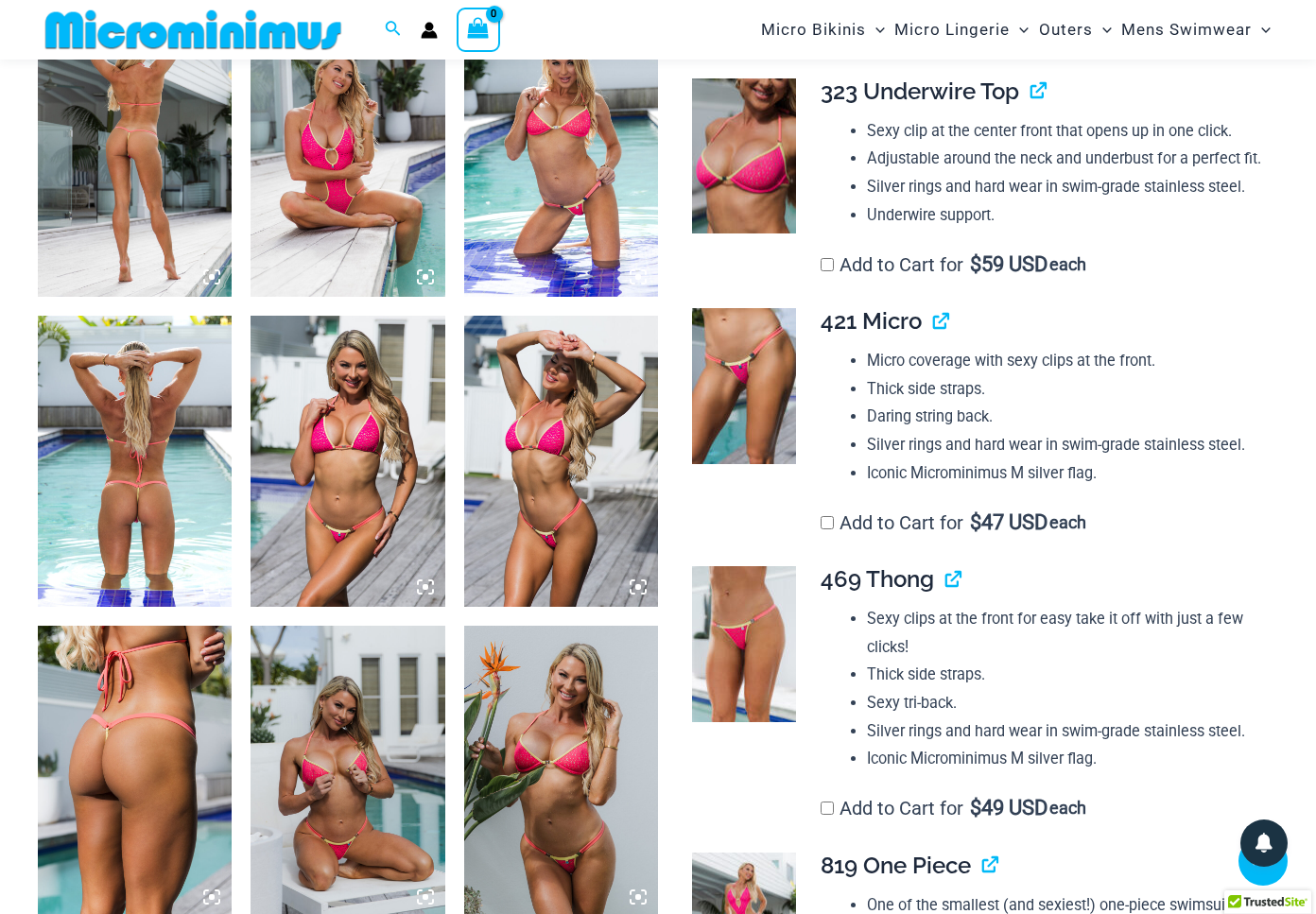
click at [565, 203] on img at bounding box center [561, 151] width 194 height 291
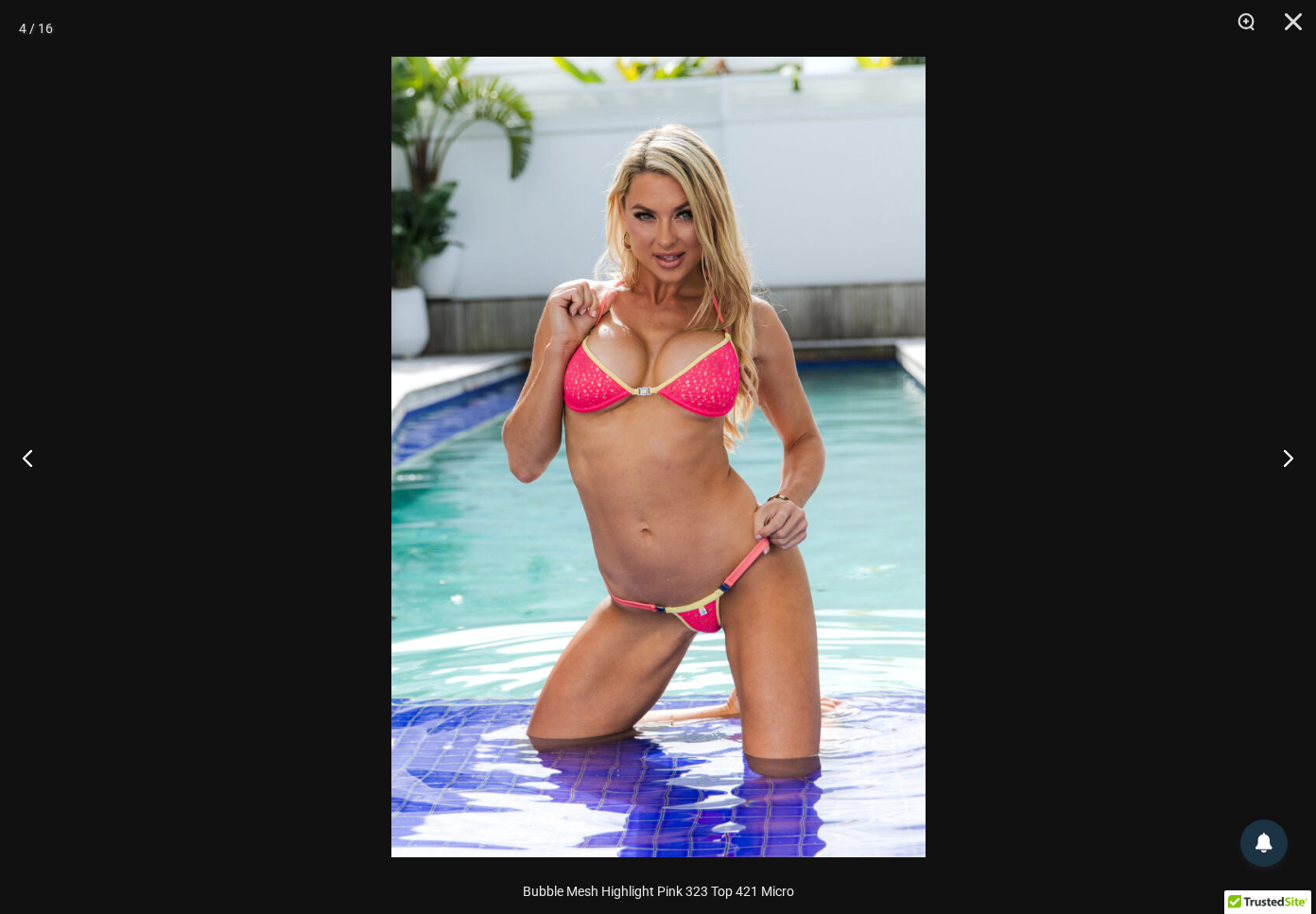
click at [391, 323] on img at bounding box center [658, 457] width 534 height 801
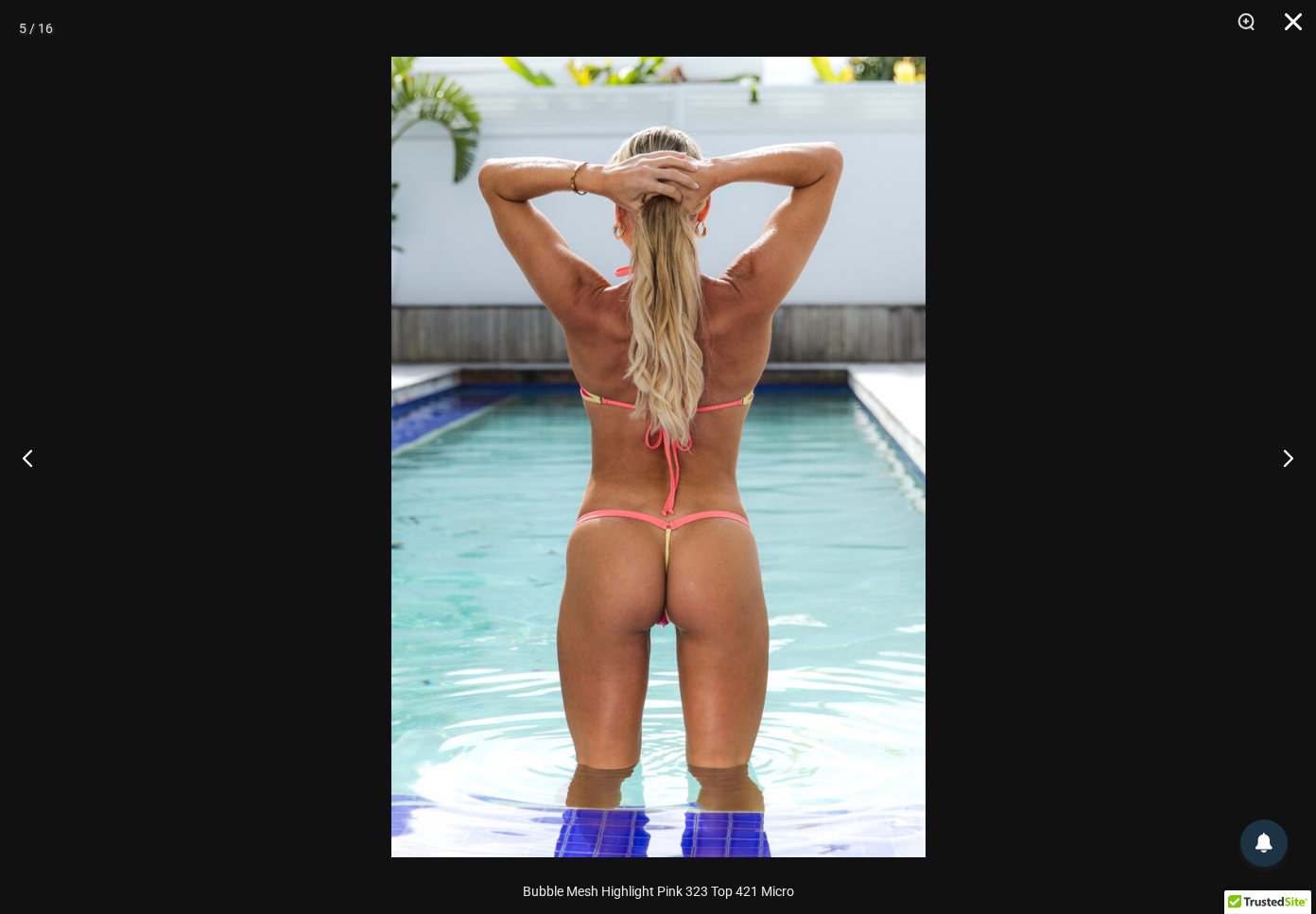
click at [1289, 27] on button "Close" at bounding box center [1286, 28] width 47 height 57
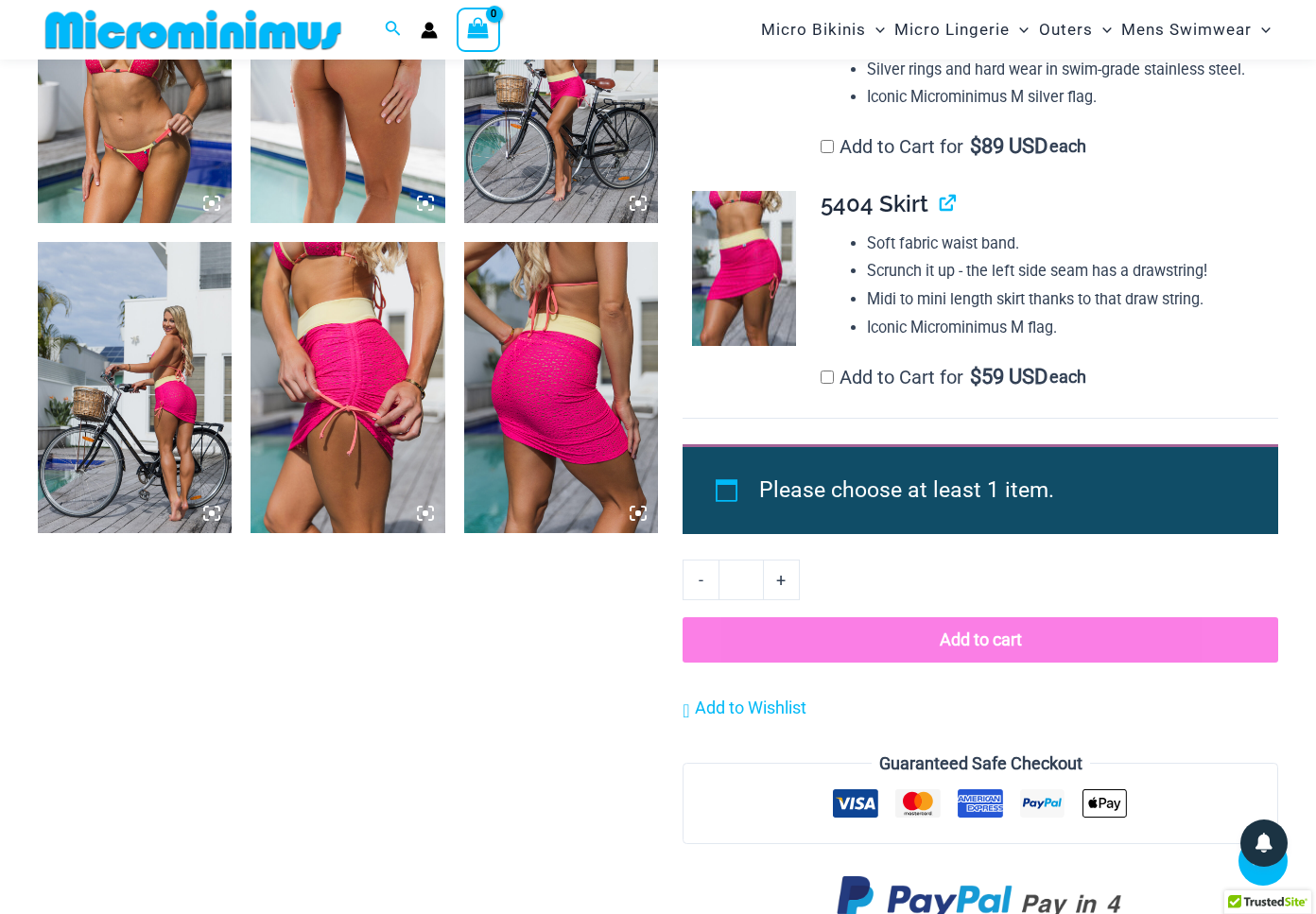
scroll to position [2121, 0]
